Goal: Task Accomplishment & Management: Complete application form

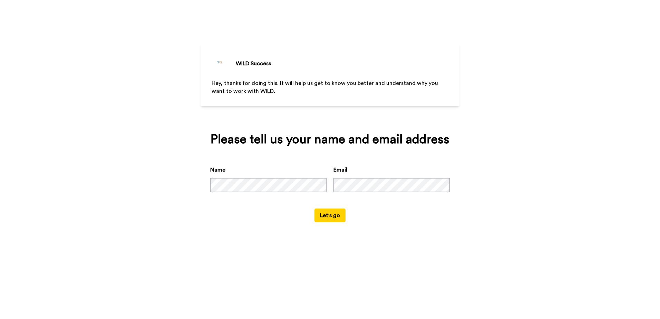
click at [331, 217] on button "Let's go" at bounding box center [329, 215] width 31 height 14
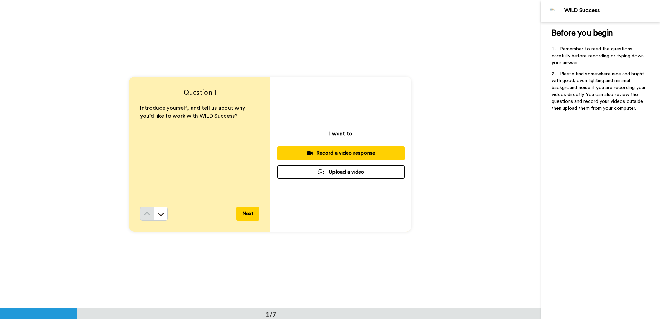
click at [344, 155] on div "Record a video response" at bounding box center [341, 152] width 116 height 7
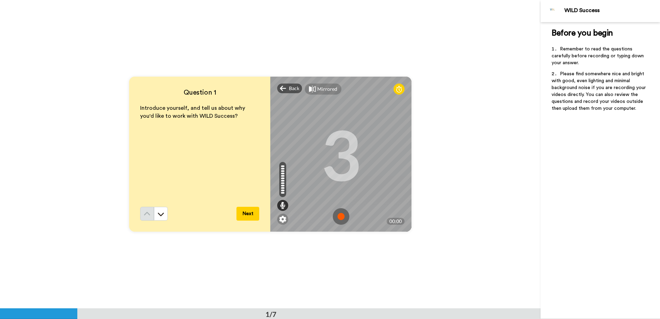
click at [249, 213] on button "Next" at bounding box center [247, 214] width 23 height 14
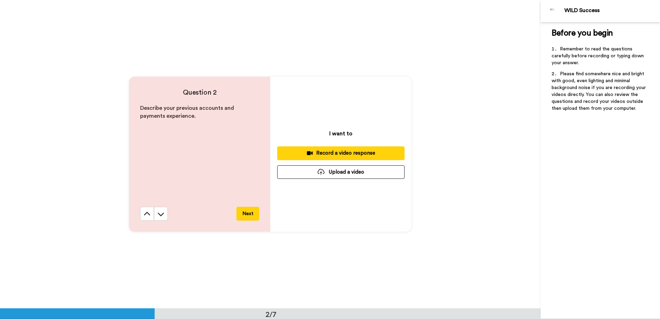
scroll to position [309, 0]
click at [333, 154] on div "Record a video response" at bounding box center [341, 152] width 116 height 7
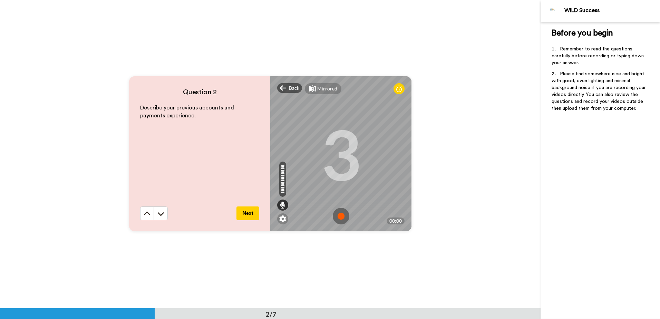
click at [249, 212] on button "Next" at bounding box center [247, 213] width 23 height 14
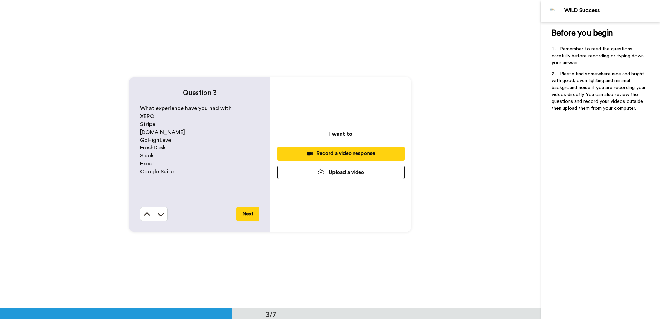
scroll to position [617, 0]
click at [341, 154] on div "Record a video response" at bounding box center [341, 152] width 116 height 7
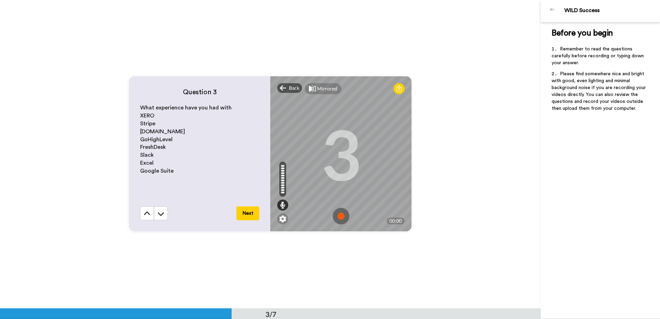
click at [254, 213] on button "Next" at bounding box center [247, 213] width 23 height 14
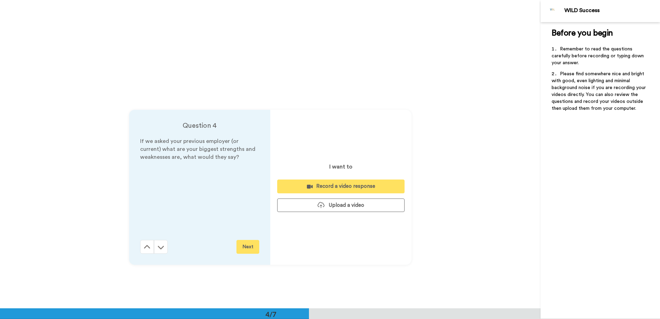
scroll to position [925, 0]
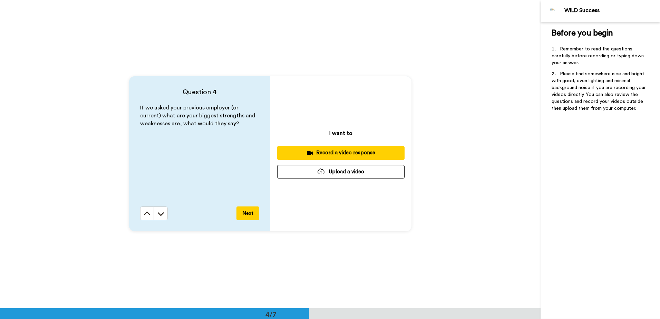
click at [339, 154] on div "Record a video response" at bounding box center [341, 152] width 116 height 7
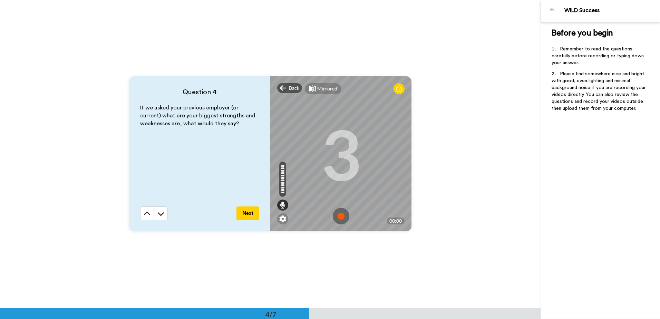
click at [251, 212] on button "Next" at bounding box center [247, 213] width 23 height 14
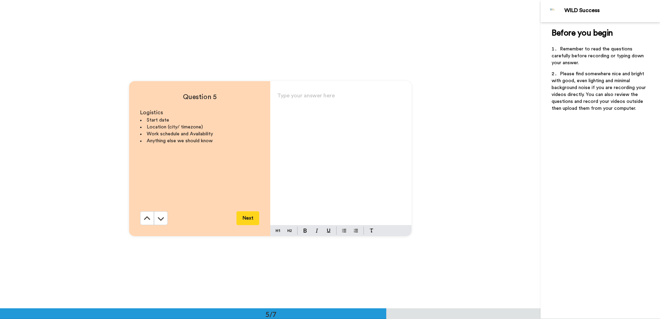
scroll to position [1233, 0]
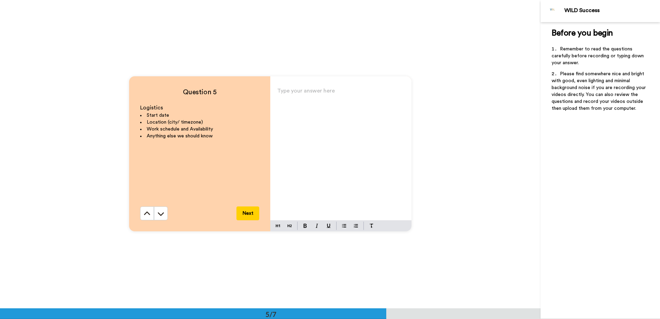
click at [246, 213] on button "Next" at bounding box center [247, 213] width 23 height 14
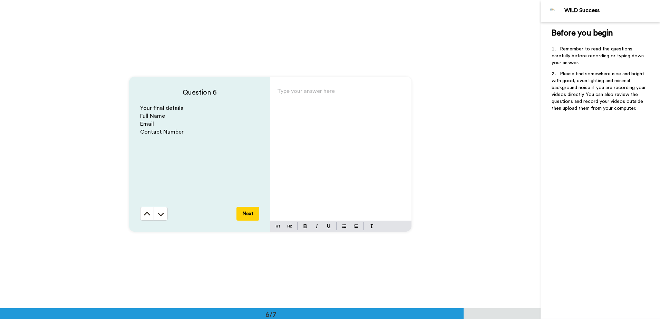
scroll to position [1541, 0]
click at [147, 216] on icon at bounding box center [147, 213] width 7 height 7
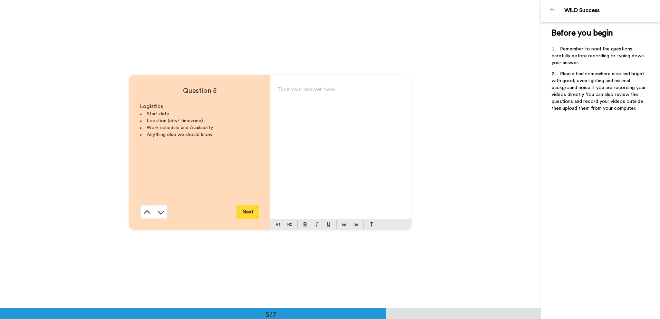
scroll to position [1233, 0]
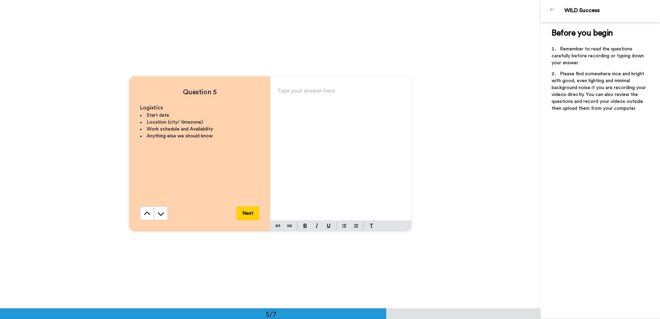
click at [300, 98] on p "Type your answer here ﻿" at bounding box center [340, 94] width 127 height 10
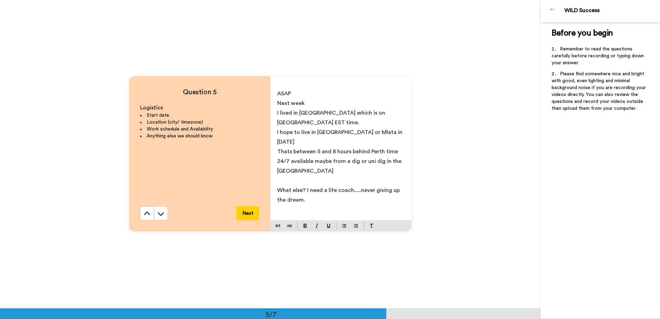
click at [249, 214] on button "Next" at bounding box center [247, 213] width 23 height 14
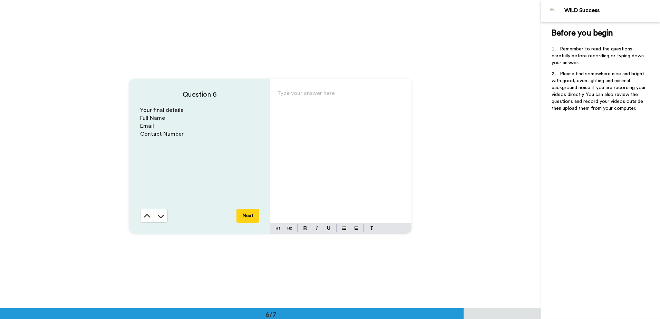
scroll to position [1541, 0]
click at [228, 109] on p "Your final details" at bounding box center [199, 108] width 119 height 8
click at [290, 104] on div "Type your answer here ﻿" at bounding box center [340, 153] width 141 height 134
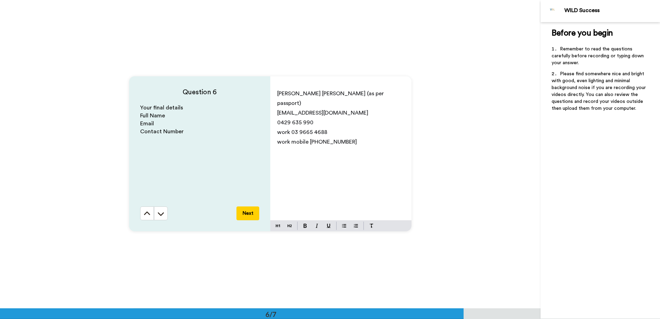
click at [286, 147] on p "﻿" at bounding box center [340, 152] width 127 height 10
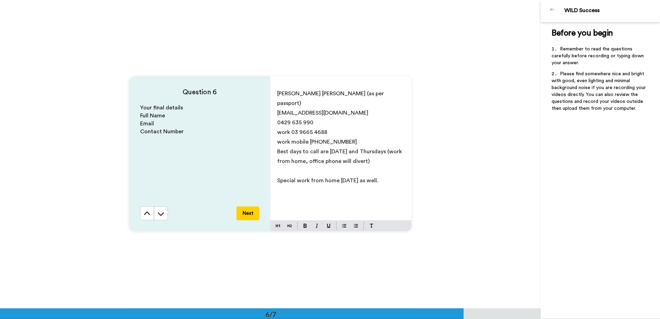
click at [253, 215] on button "Next" at bounding box center [247, 213] width 23 height 14
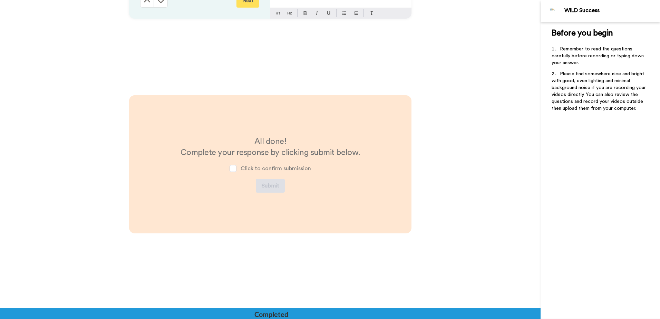
scroll to position [1764, 0]
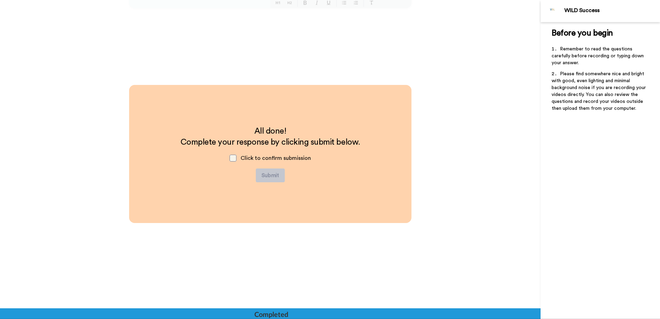
click at [233, 158] on span at bounding box center [233, 158] width 7 height 7
click at [270, 177] on button "Submit" at bounding box center [270, 175] width 29 height 14
